Goal: Navigation & Orientation: Find specific page/section

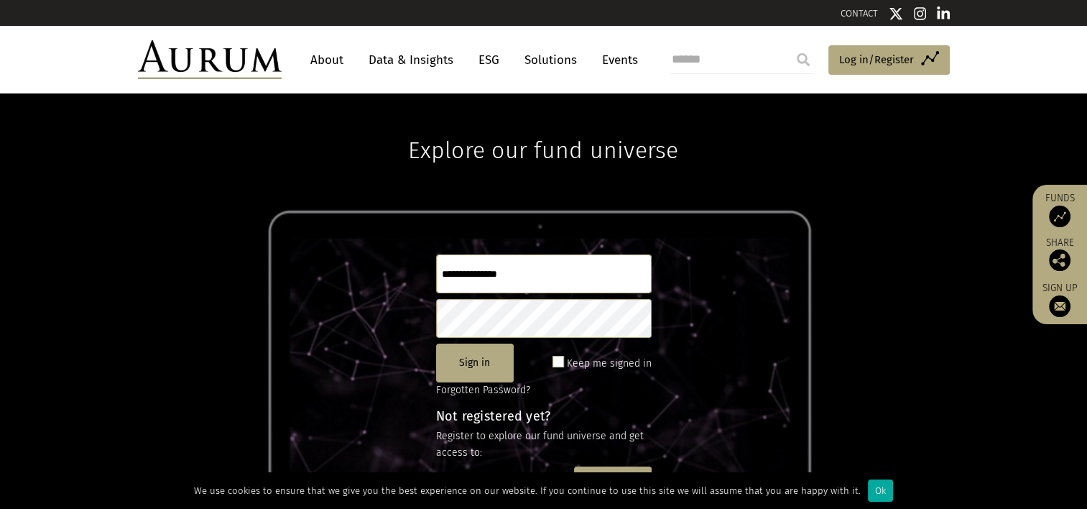
click at [345, 61] on link "About" at bounding box center [326, 60] width 47 height 27
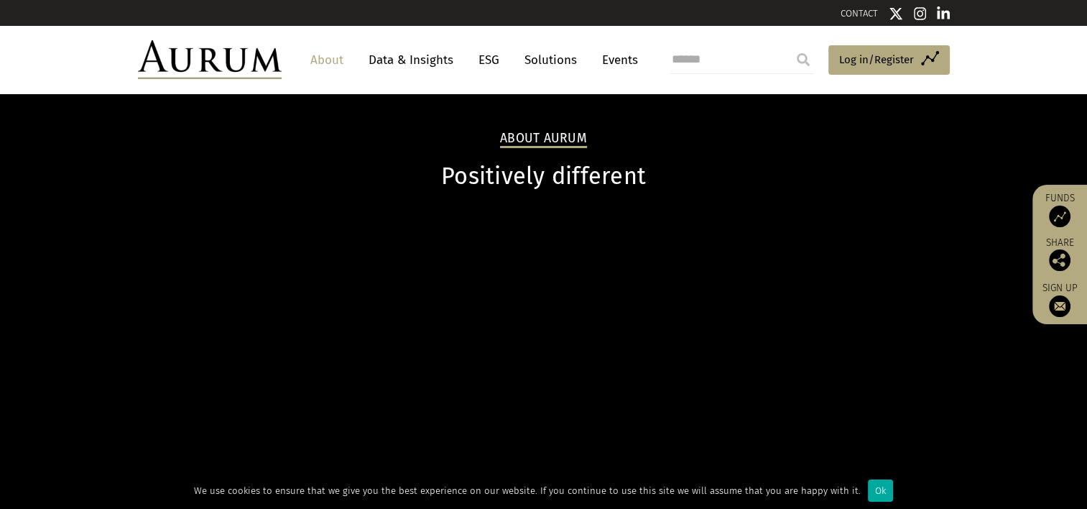
click at [553, 61] on link "Solutions" at bounding box center [550, 60] width 67 height 27
